Goal: Task Accomplishment & Management: Manage account settings

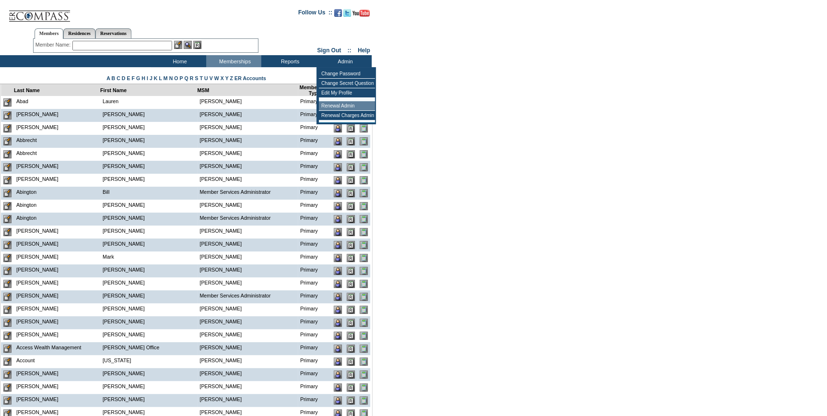
click at [352, 104] on td "Renewal Admin" at bounding box center [347, 106] width 56 height 10
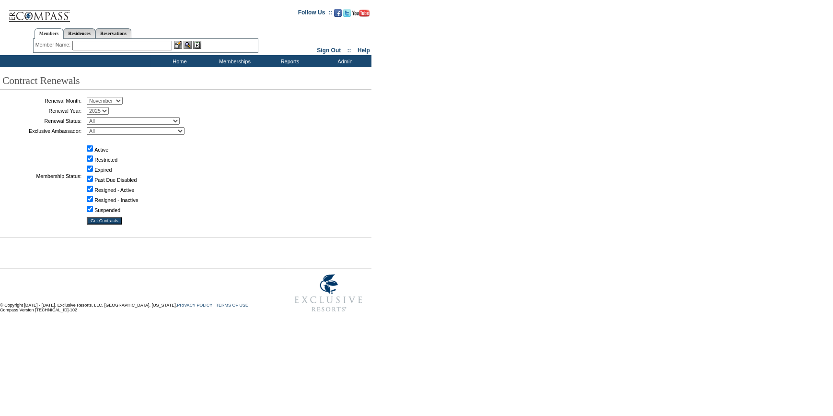
click at [123, 100] on select "January February March April May June July August September October November De…" at bounding box center [105, 101] width 36 height 8
select select "10"
click at [90, 97] on select "January February March April May June July August September October November De…" at bounding box center [105, 101] width 36 height 8
click at [146, 118] on select "All Not Started Pending Approved Election Made Election Changed No Response Man…" at bounding box center [133, 121] width 93 height 8
select select "5"
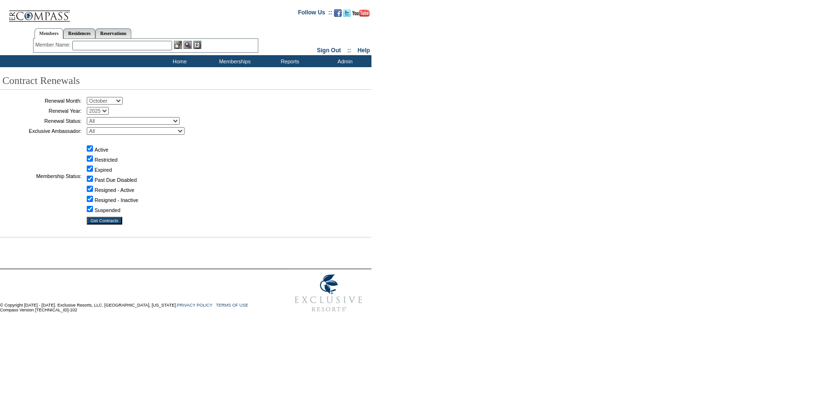
click at [90, 117] on select "All Not Started Pending Approved Election Made Election Changed No Response Man…" at bounding box center [133, 121] width 93 height 8
click at [113, 219] on input "Get Contracts" at bounding box center [104, 221] width 35 height 8
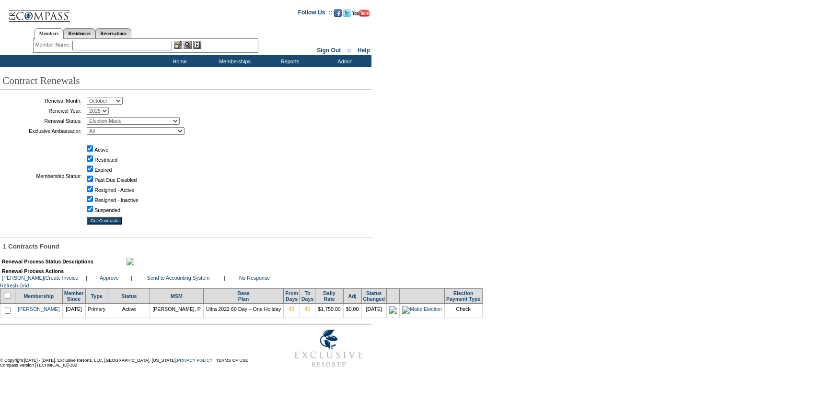
click at [9, 299] on input "checkbox" at bounding box center [8, 295] width 6 height 6
checkbox input "true"
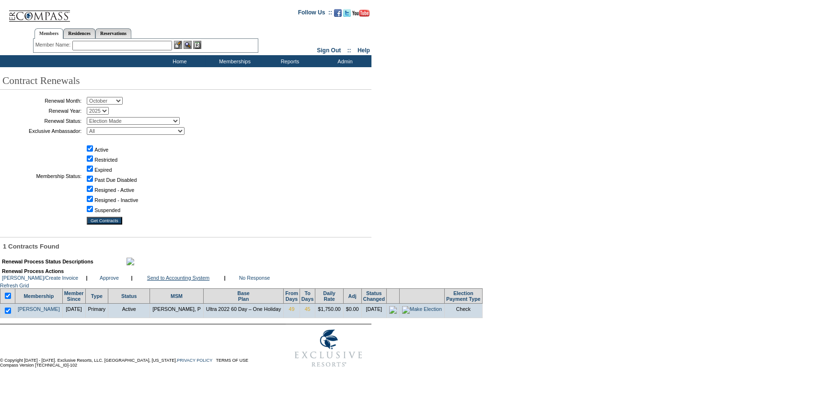
click at [176, 280] on link "Send to Accounting System" at bounding box center [178, 278] width 62 height 6
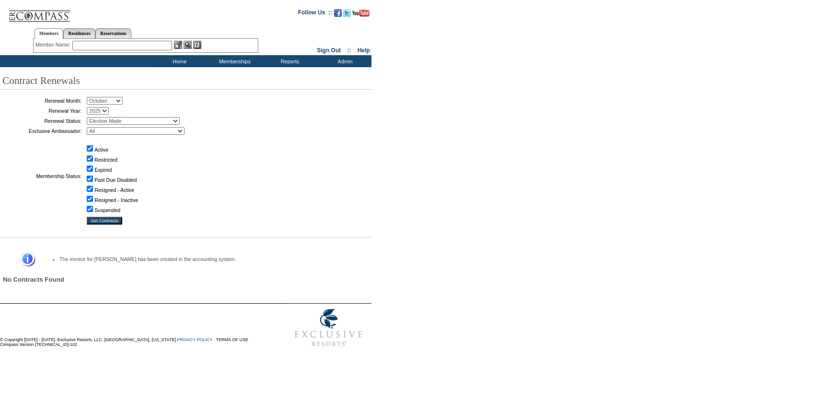
click at [131, 46] on input "text" at bounding box center [122, 46] width 100 height 10
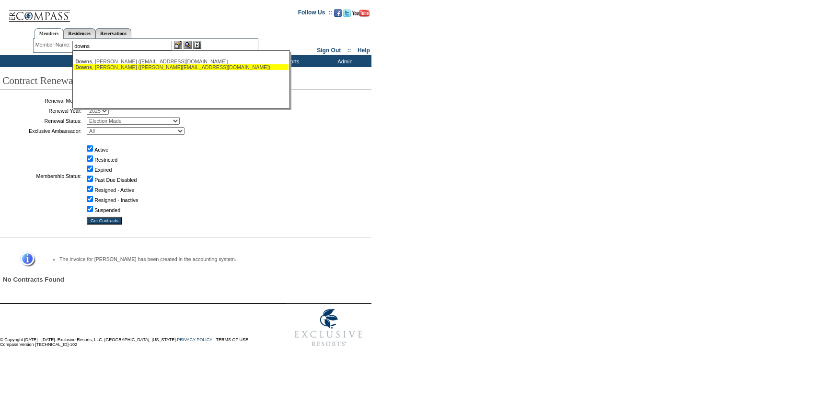
click at [121, 68] on div "Downs , Ryan (ryan@ryandowns.net)" at bounding box center [180, 67] width 211 height 6
type input "Downs, Ryan (ryan@ryandowns.net)"
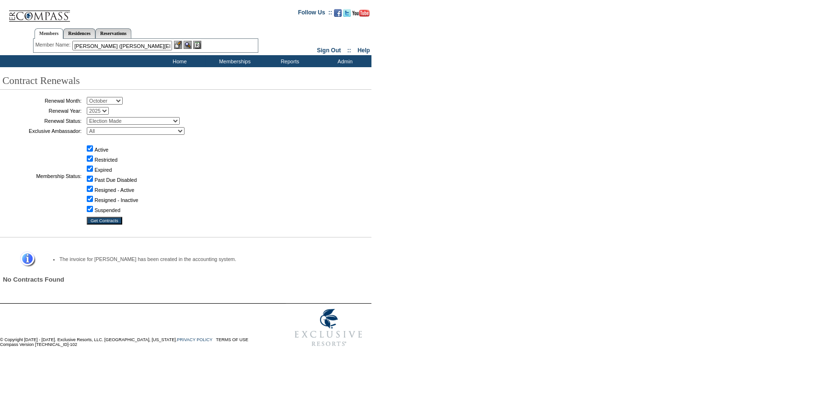
click at [179, 44] on img at bounding box center [178, 45] width 8 height 8
